Goal: Task Accomplishment & Management: Manage account settings

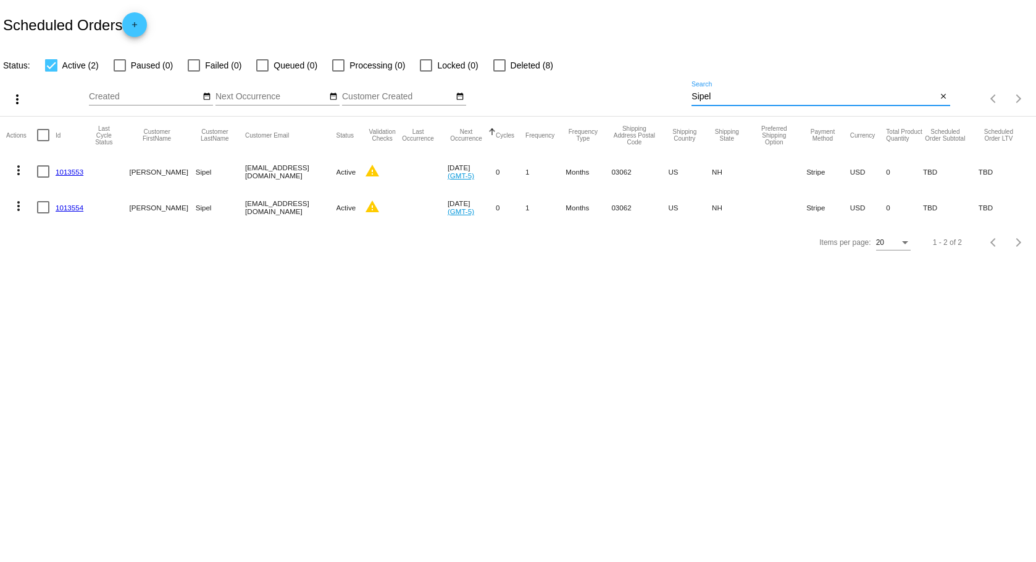
click at [738, 96] on input "Sipel" at bounding box center [813, 97] width 245 height 10
drag, startPoint x: 738, startPoint y: 96, endPoint x: 474, endPoint y: 85, distance: 263.8
click at [474, 85] on div "more_vert Sep Jan Feb Mar [DATE]" at bounding box center [518, 95] width 1036 height 44
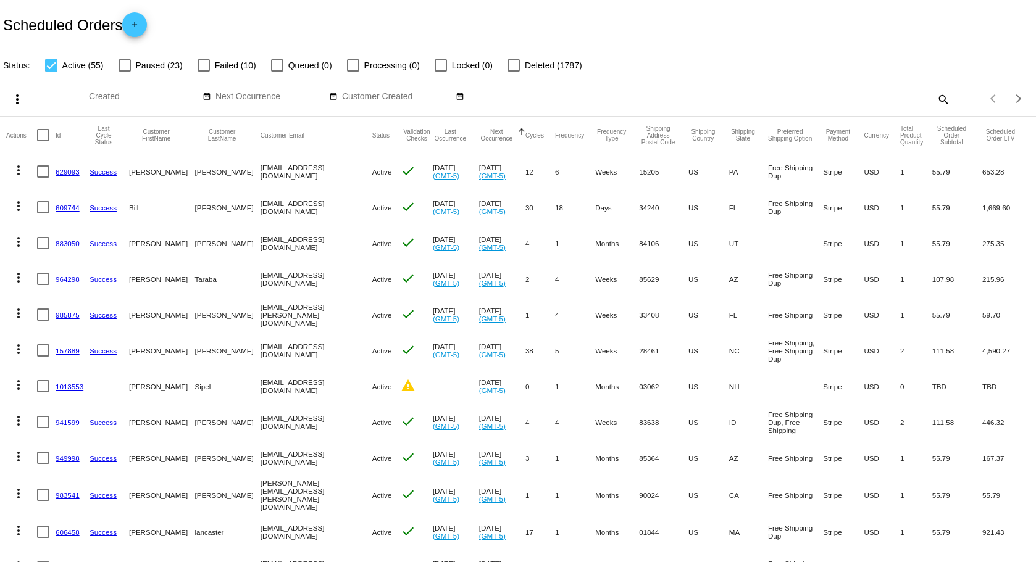
click at [936, 96] on mat-icon "search" at bounding box center [942, 99] width 15 height 19
click at [893, 98] on input "Search" at bounding box center [820, 97] width 258 height 10
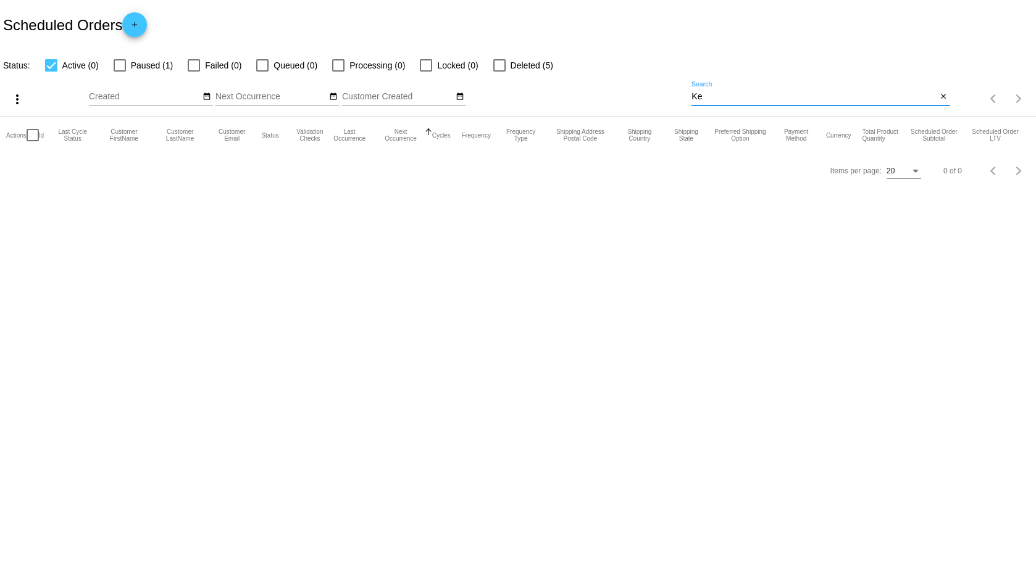
type input "K"
type input "k"
type input "r"
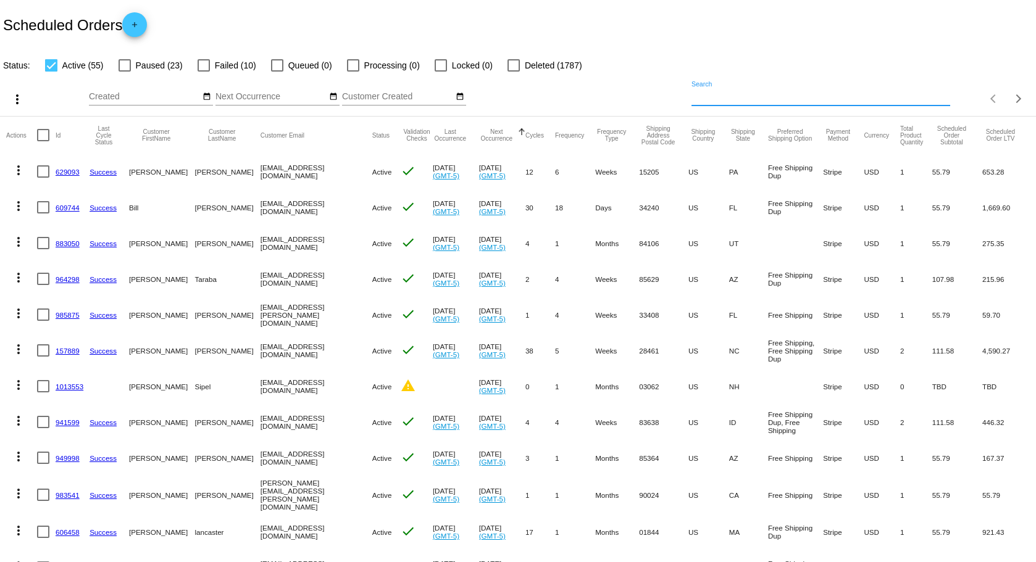
click at [119, 66] on div at bounding box center [125, 65] width 12 height 12
click at [124, 72] on input "Paused (23)" at bounding box center [124, 72] width 1 height 1
checkbox input "true"
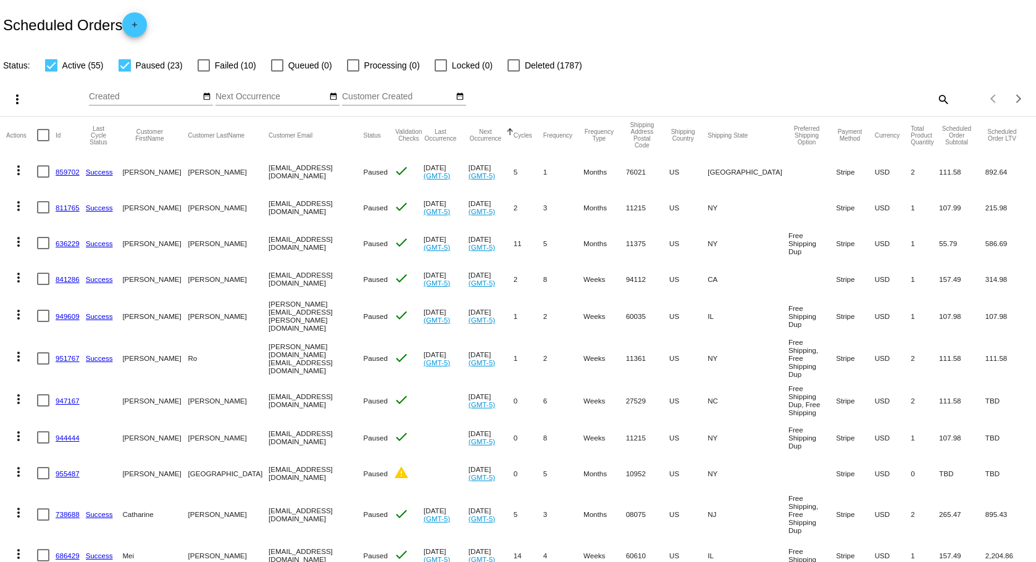
click at [935, 98] on mat-icon "search" at bounding box center [942, 99] width 15 height 19
click at [826, 91] on div "Search" at bounding box center [820, 93] width 258 height 24
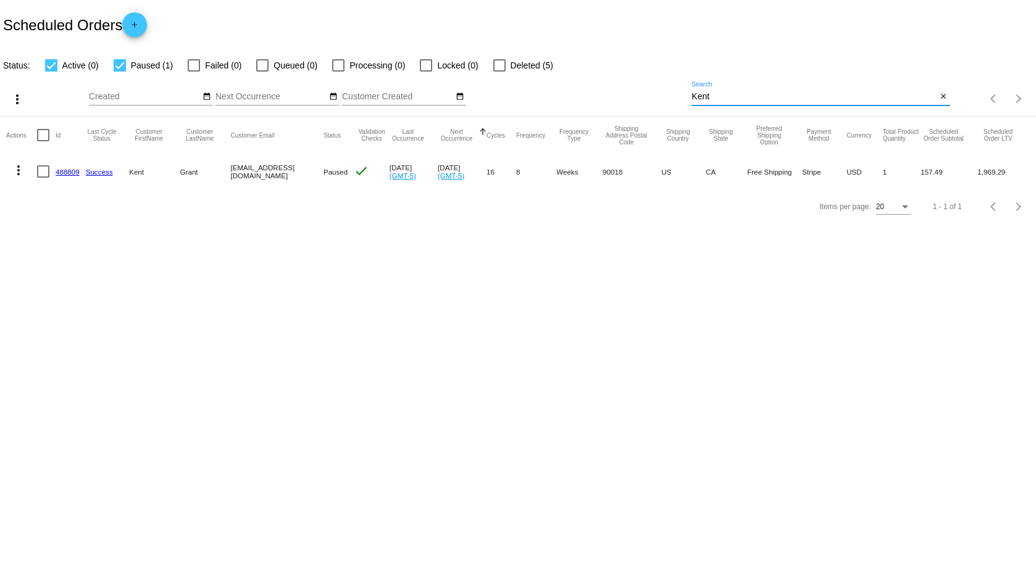
type input "Kent"
click at [61, 172] on link "488809" at bounding box center [68, 172] width 24 height 8
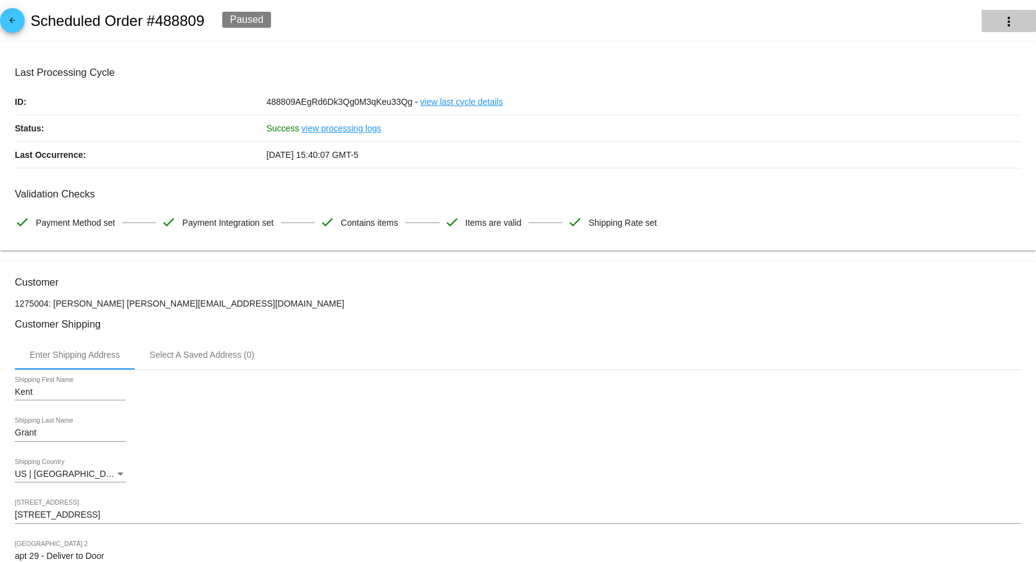
click at [1008, 14] on button "more_vert" at bounding box center [1008, 21] width 54 height 22
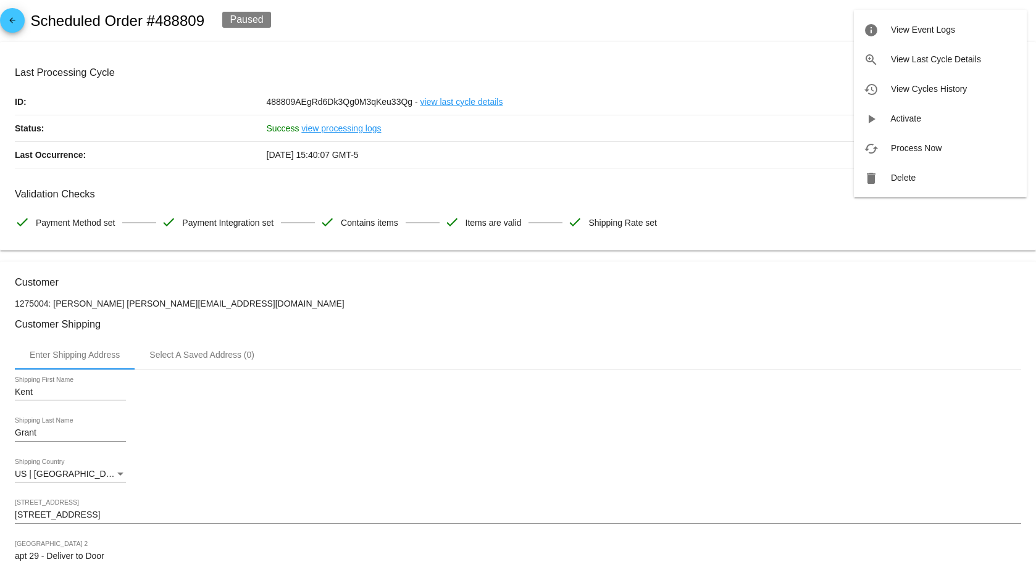
click at [714, 13] on div at bounding box center [518, 281] width 1036 height 562
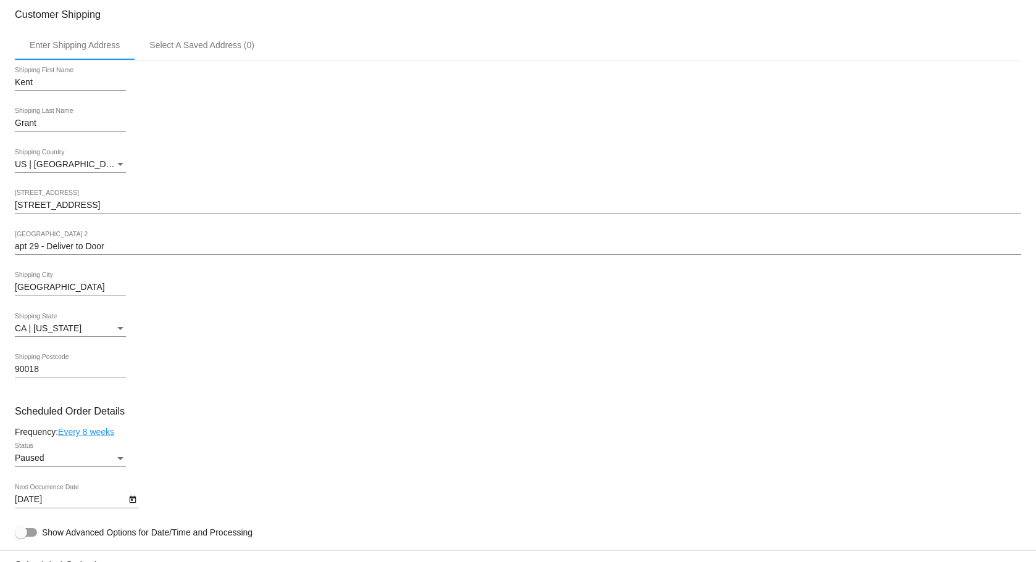
scroll to position [370, 0]
